Goal: Transaction & Acquisition: Obtain resource

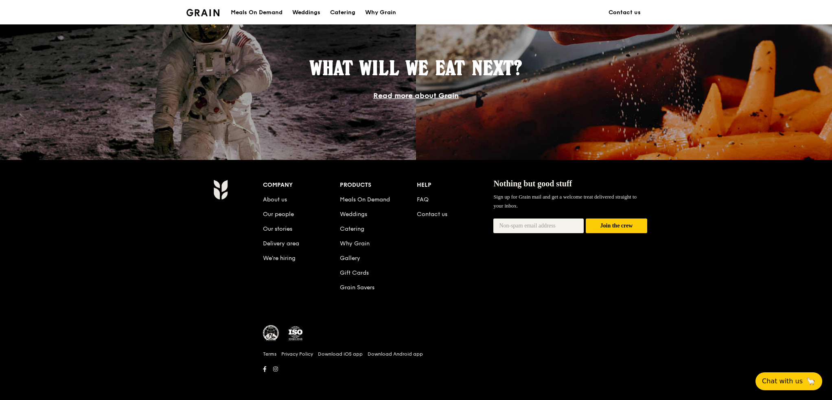
scroll to position [708, 0]
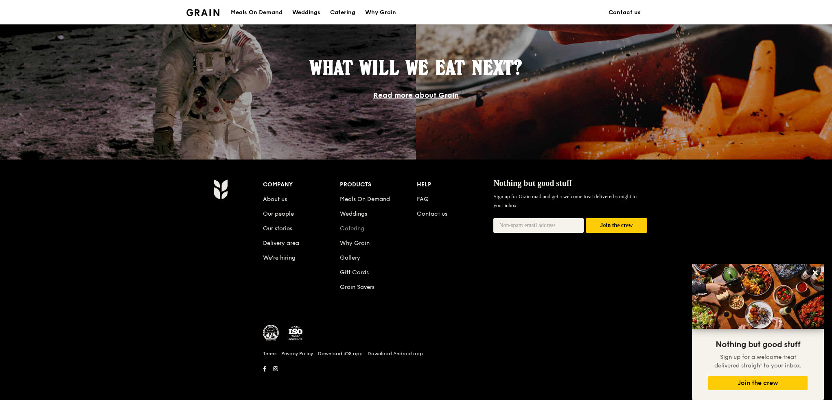
click at [358, 226] on link "Catering" at bounding box center [352, 228] width 24 height 7
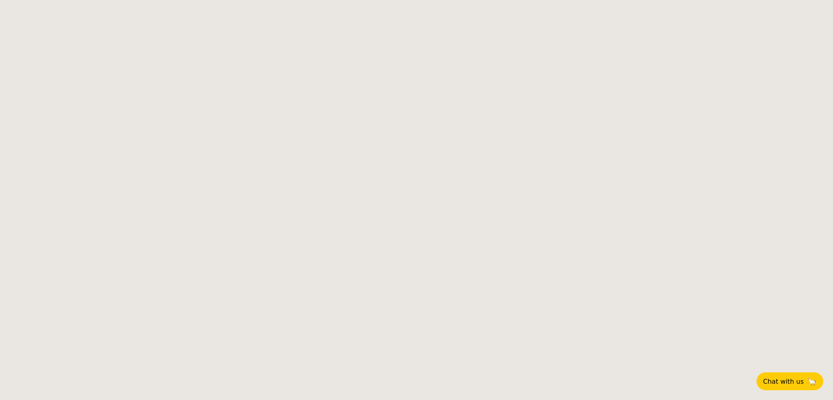
select select
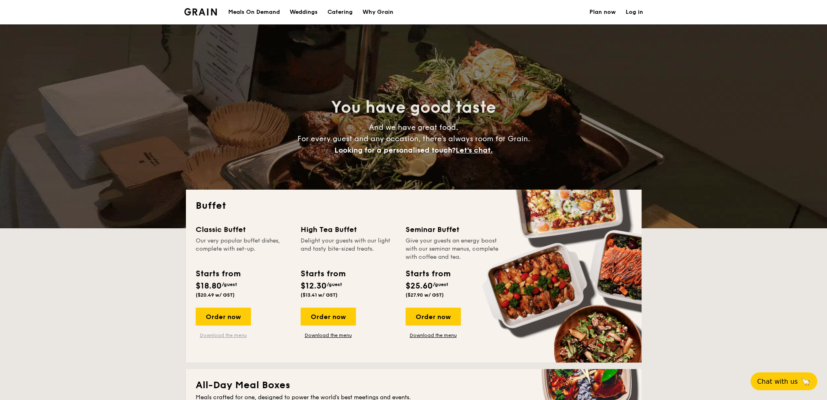
click at [232, 335] on link "Download the menu" at bounding box center [223, 335] width 55 height 7
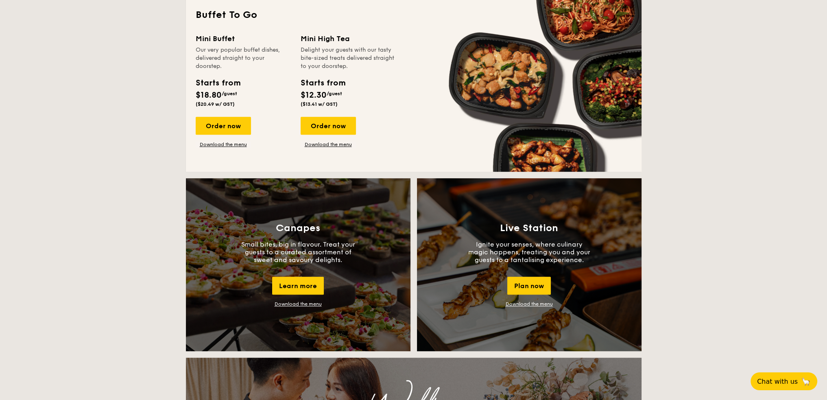
scroll to position [529, 0]
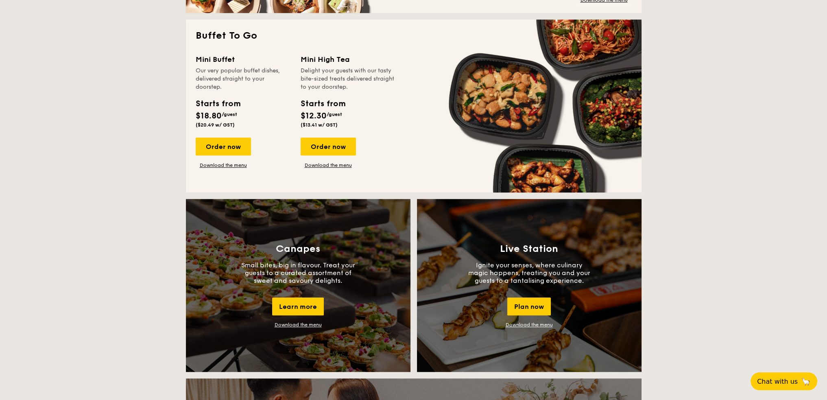
click at [230, 73] on div "Our very popular buffet dishes, delivered straight to your doorstep." at bounding box center [243, 79] width 95 height 24
click at [235, 81] on div "Our very popular buffet dishes, delivered straight to your doorstep." at bounding box center [243, 79] width 95 height 24
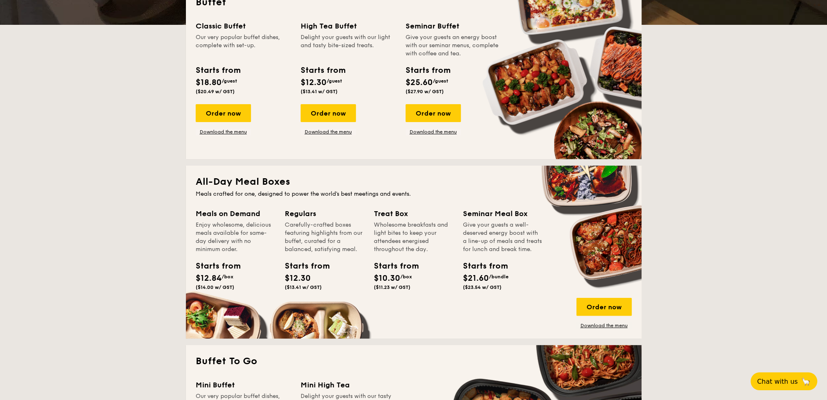
scroll to position [0, 0]
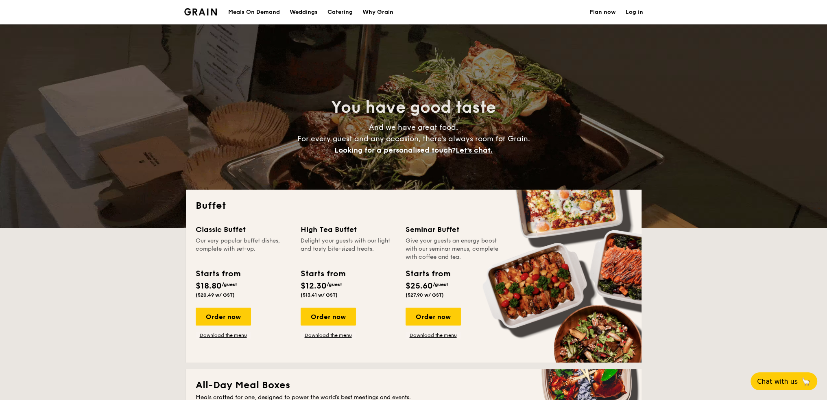
click at [338, 14] on h1 "Catering" at bounding box center [340, 12] width 25 height 24
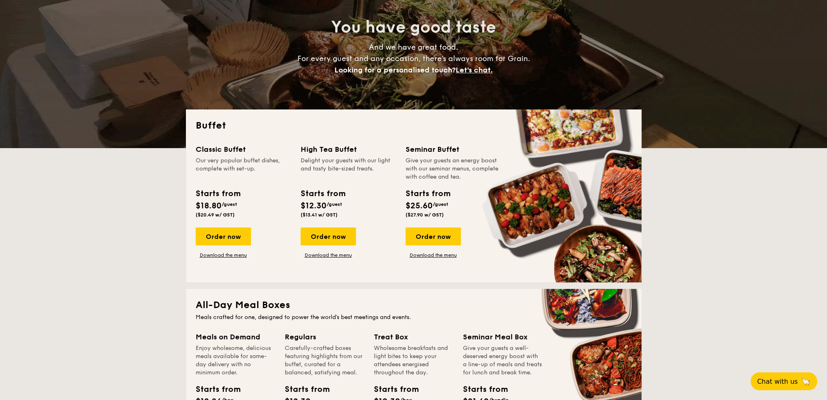
scroll to position [81, 0]
